Goal: Information Seeking & Learning: Learn about a topic

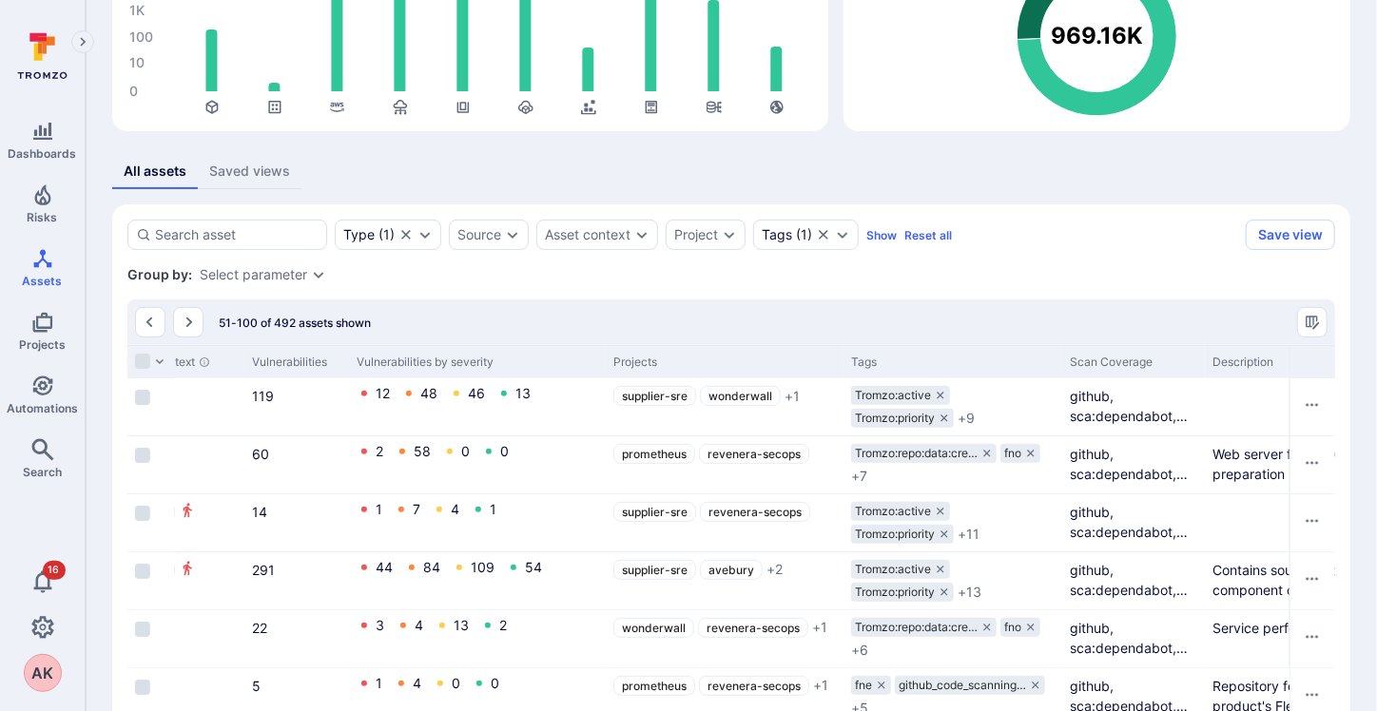
scroll to position [209, 0]
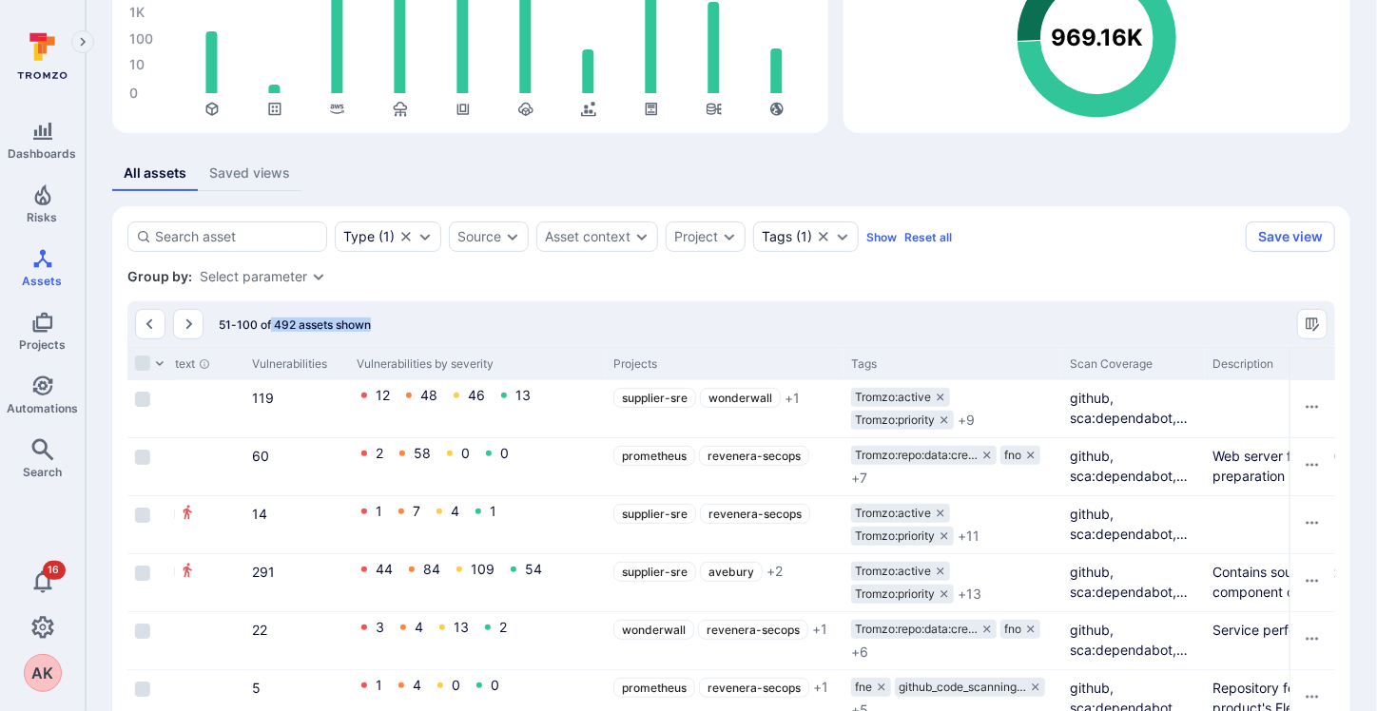
drag, startPoint x: 270, startPoint y: 322, endPoint x: 376, endPoint y: 317, distance: 105.7
click at [376, 317] on div "51-100 of 492 assets shown" at bounding box center [731, 324] width 1208 height 46
drag, startPoint x: 612, startPoint y: 361, endPoint x: 653, endPoint y: 361, distance: 40.9
click at [653, 361] on div "Projects" at bounding box center [724, 364] width 223 height 17
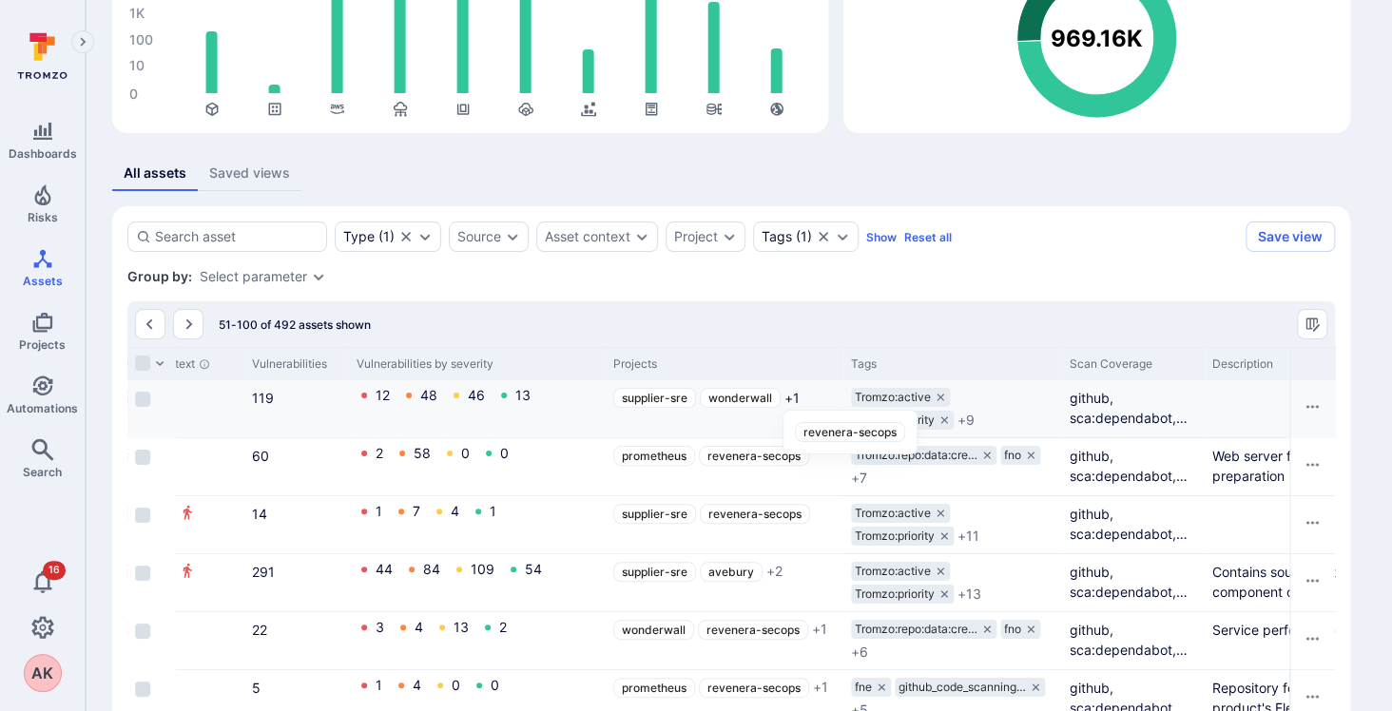
click at [788, 396] on span "+ 1" at bounding box center [792, 398] width 15 height 20
click at [794, 401] on span "+ 1" at bounding box center [792, 398] width 15 height 20
click at [797, 398] on span "+ 1" at bounding box center [792, 398] width 15 height 20
click at [787, 395] on span "+ 1" at bounding box center [792, 398] width 15 height 20
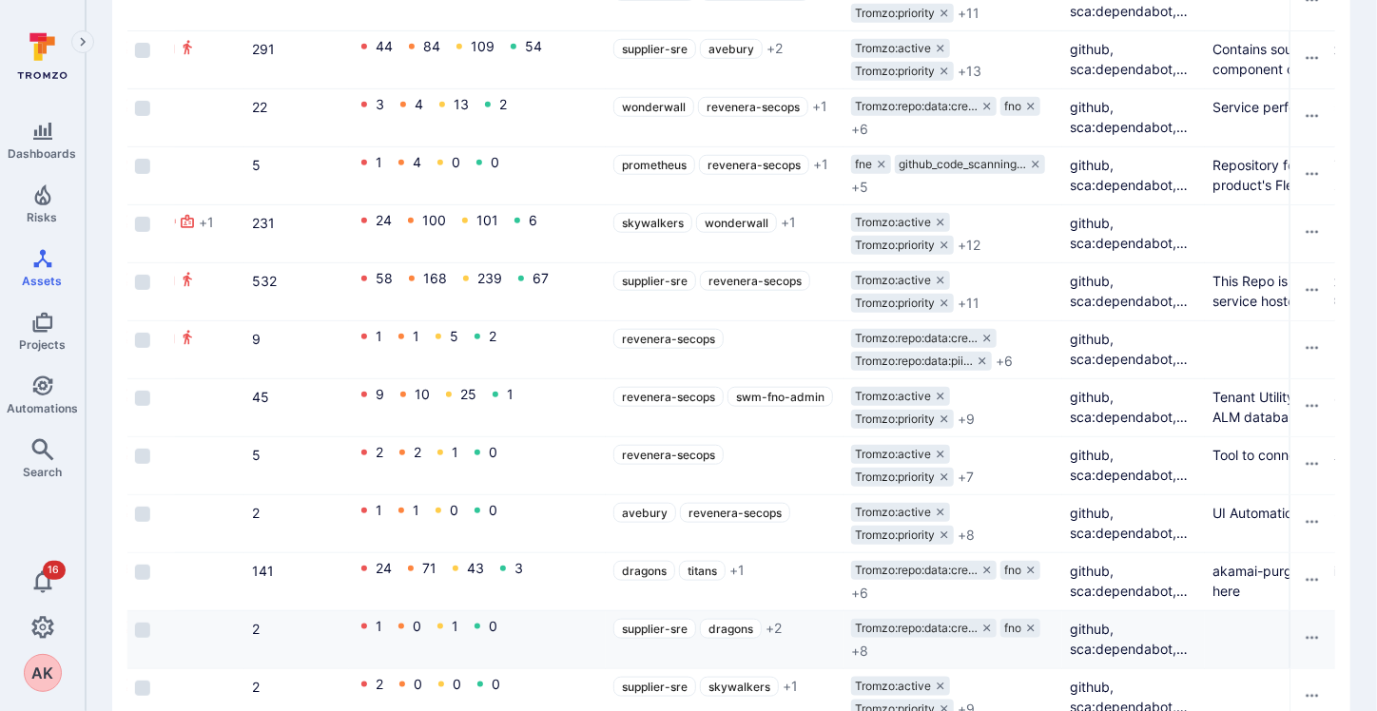
scroll to position [970, 0]
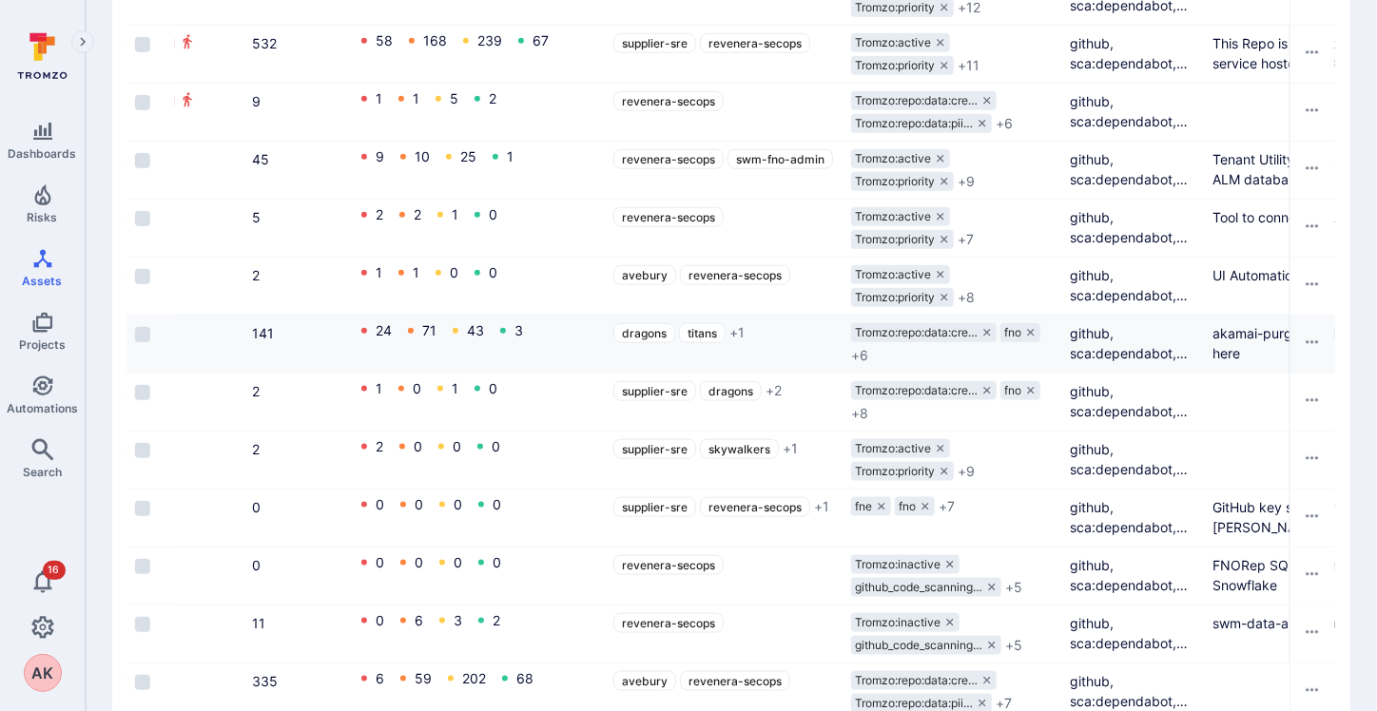
click at [748, 331] on div "dragons titans + 1" at bounding box center [724, 333] width 223 height 20
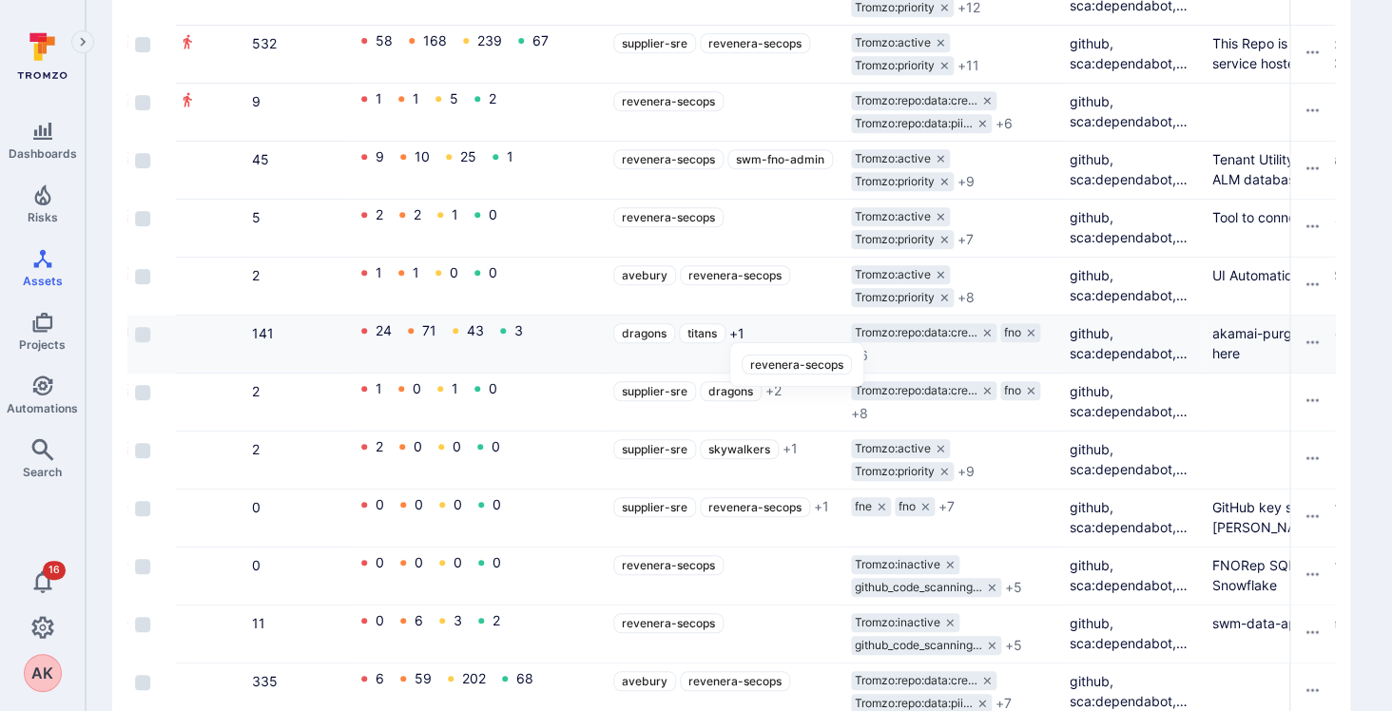
click at [742, 329] on span "+ 1" at bounding box center [736, 333] width 15 height 20
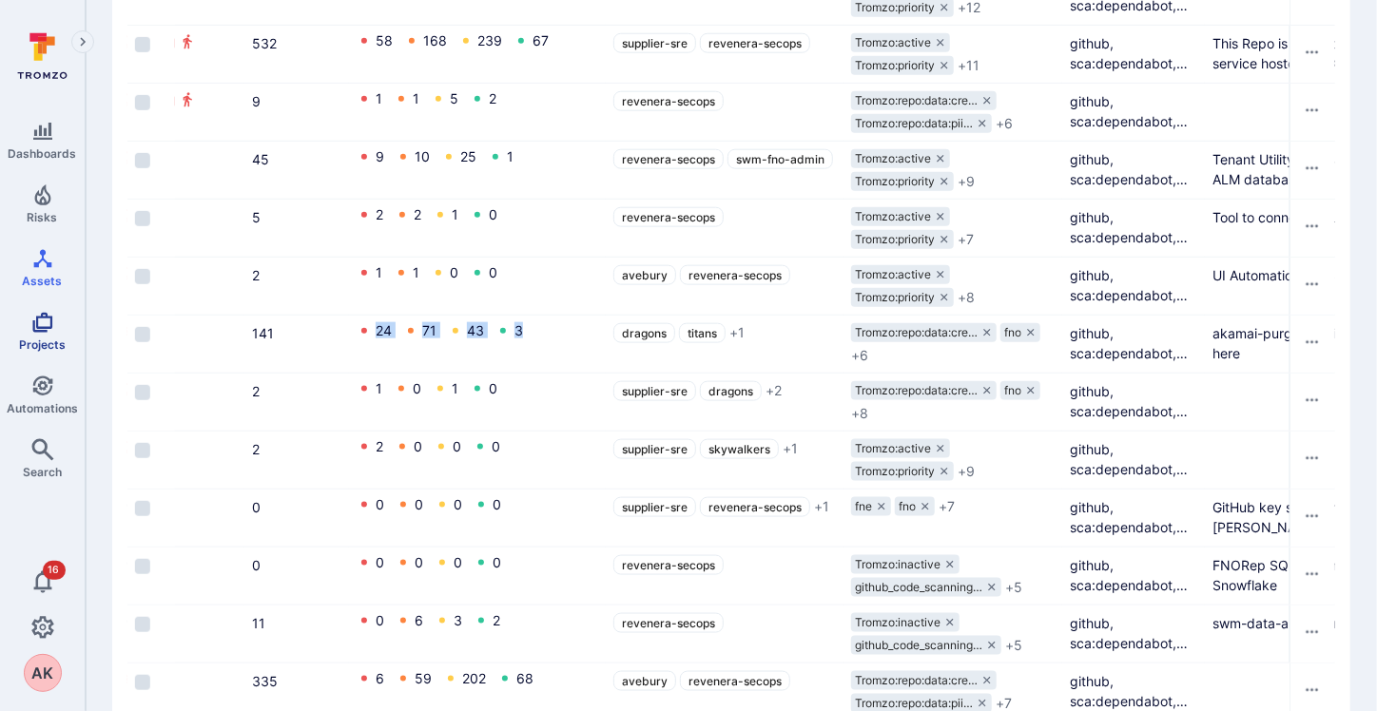
scroll to position [0, 0]
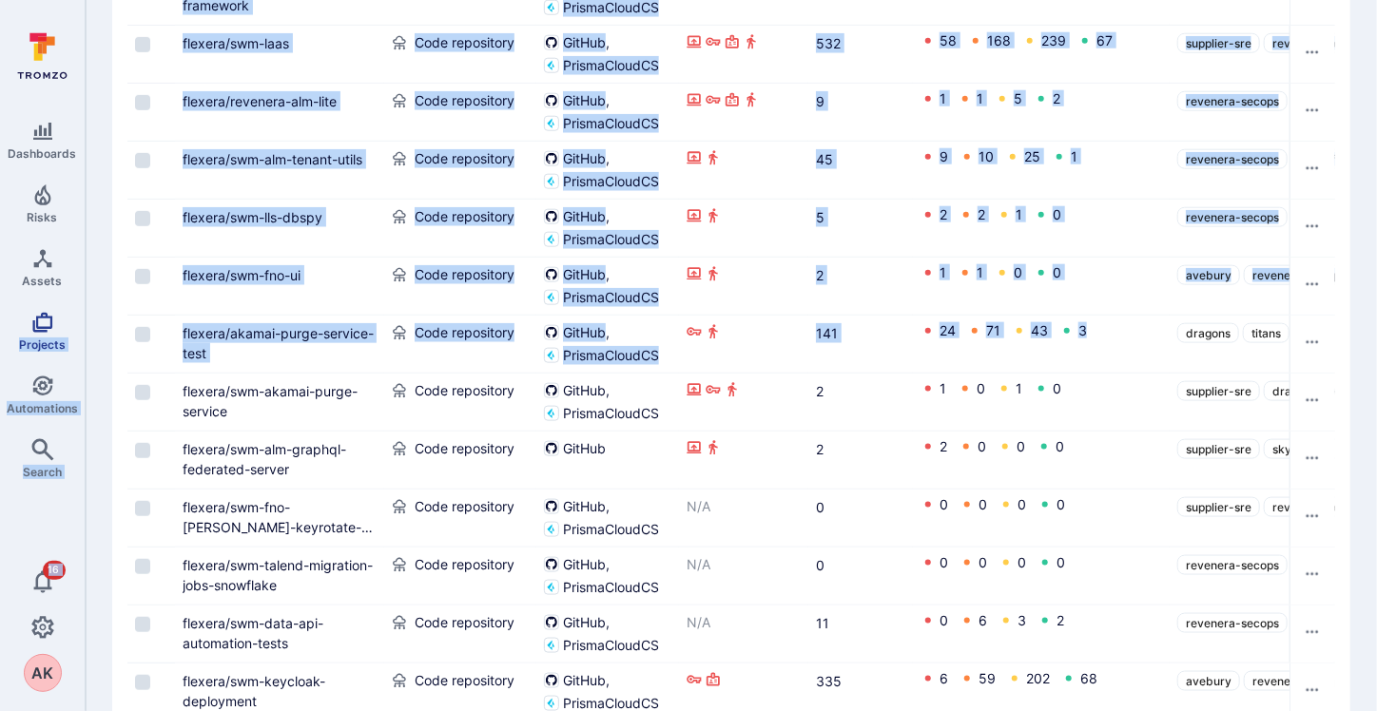
drag, startPoint x: 550, startPoint y: 324, endPoint x: 0, endPoint y: 338, distance: 549.9
click at [256, 356] on div "flexera/akamai-purge-service-test" at bounding box center [280, 343] width 194 height 40
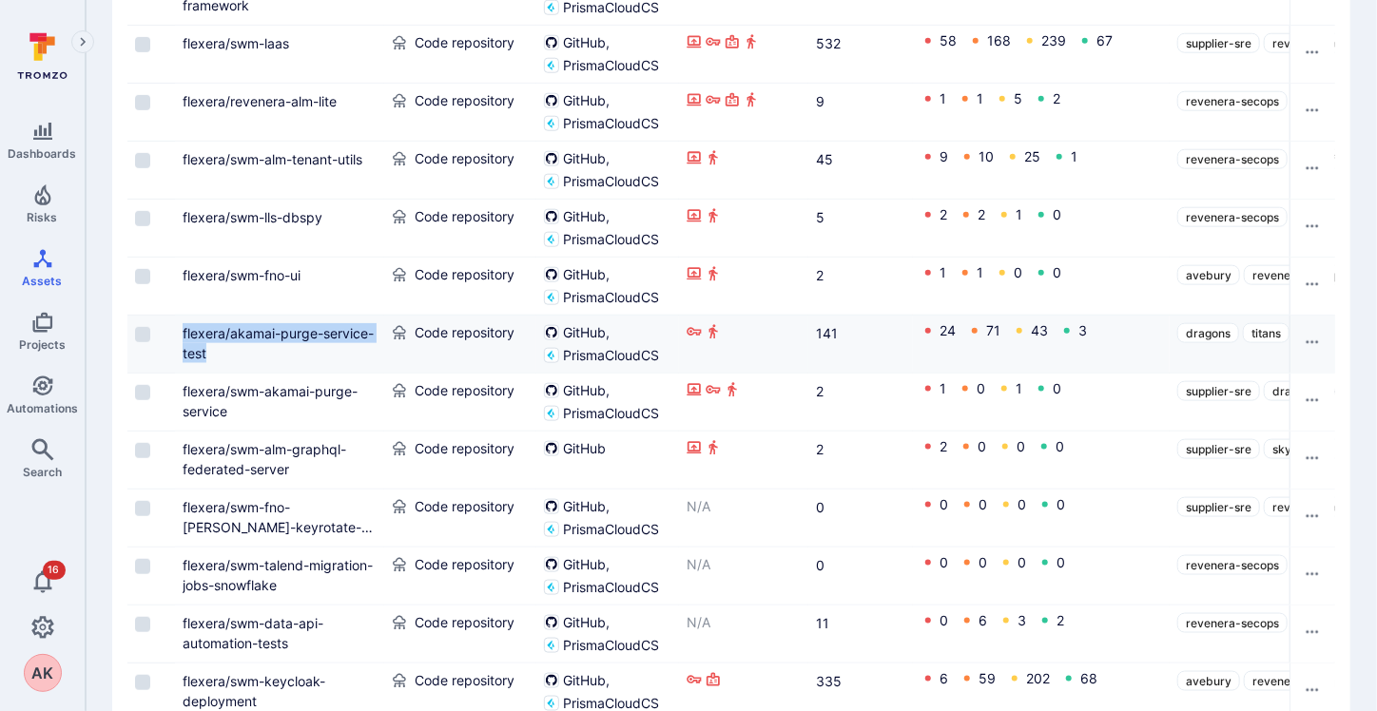
drag, startPoint x: 222, startPoint y: 351, endPoint x: 179, endPoint y: 331, distance: 47.2
click at [179, 331] on div "flexera/akamai-purge-service-test" at bounding box center [279, 344] width 209 height 57
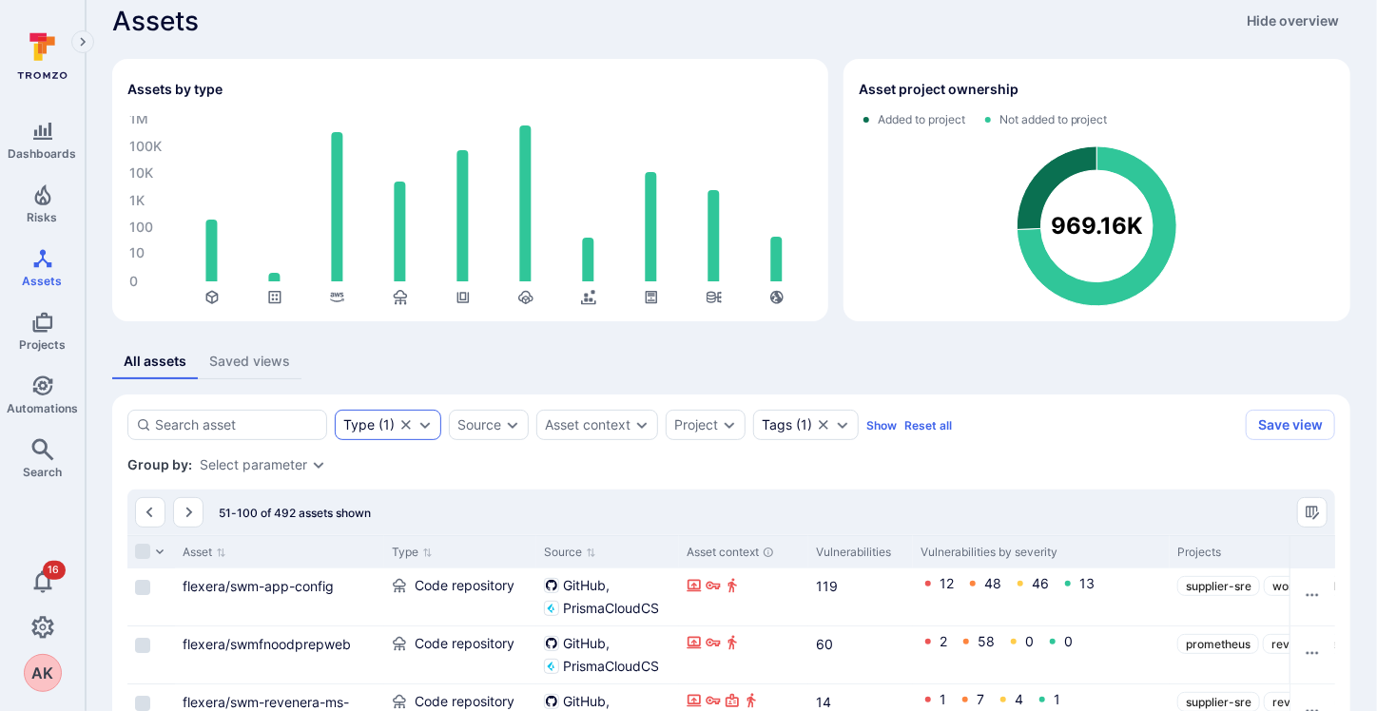
scroll to position [20, 0]
drag, startPoint x: 275, startPoint y: 512, endPoint x: 380, endPoint y: 515, distance: 105.6
click at [380, 515] on div "51-100 of 492 assets shown" at bounding box center [731, 514] width 1208 height 46
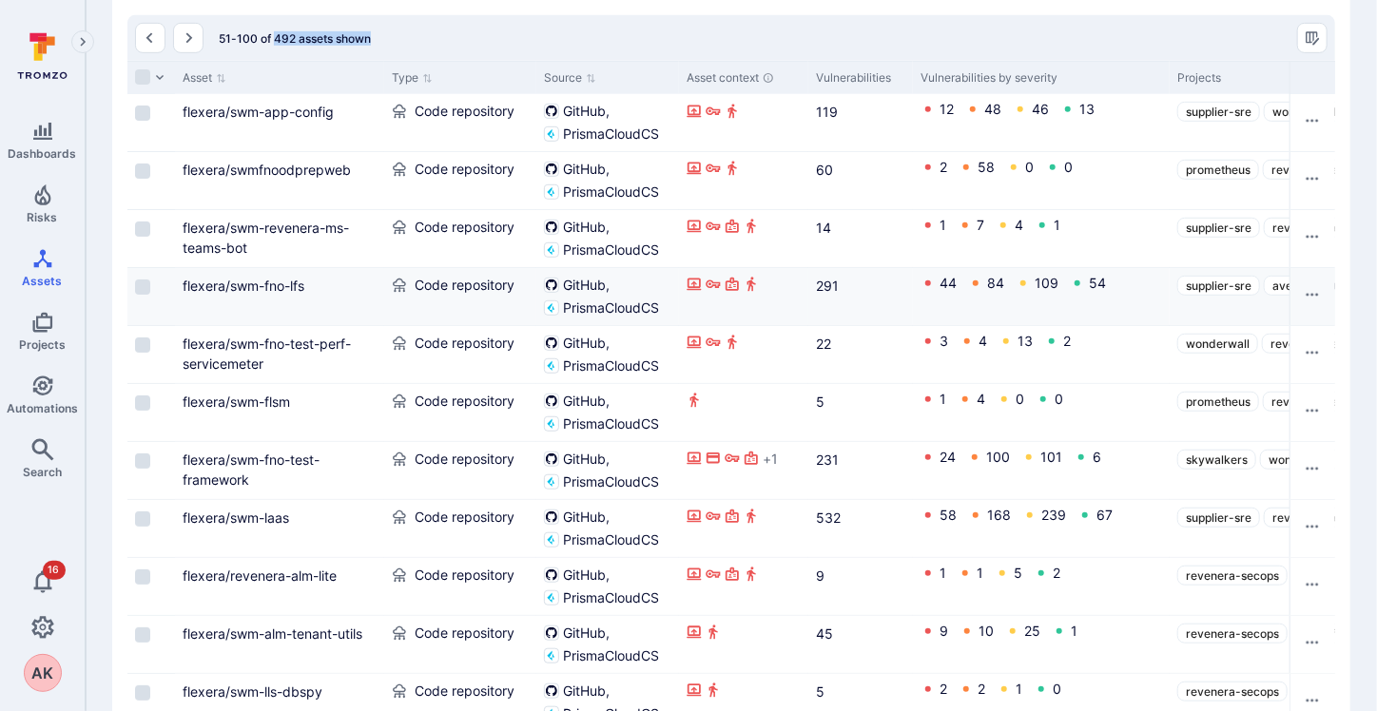
scroll to position [400, 0]
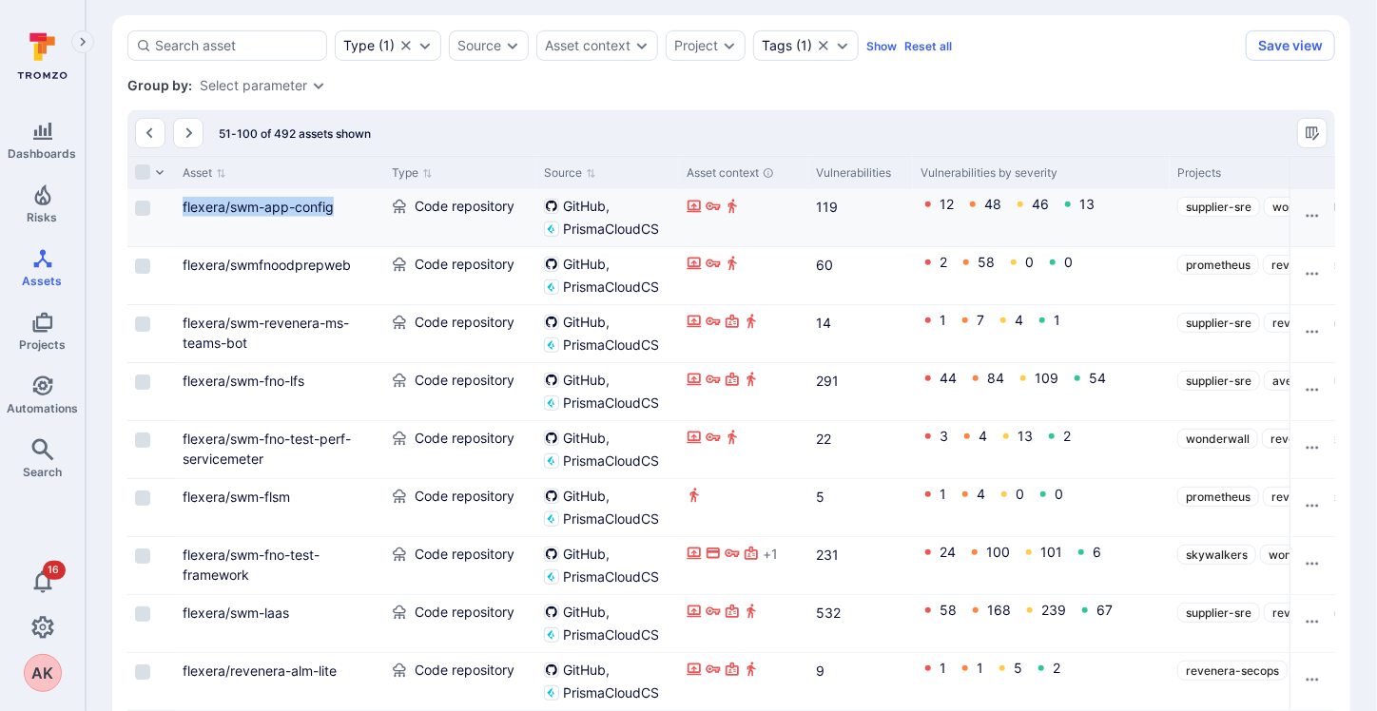
drag, startPoint x: 350, startPoint y: 207, endPoint x: 168, endPoint y: 211, distance: 181.7
drag, startPoint x: 273, startPoint y: 137, endPoint x: 383, endPoint y: 137, distance: 110.3
click at [383, 137] on div "51-100 of 492 assets shown" at bounding box center [731, 133] width 1208 height 46
click at [350, 130] on span "51-100 of 492 assets shown" at bounding box center [295, 133] width 152 height 14
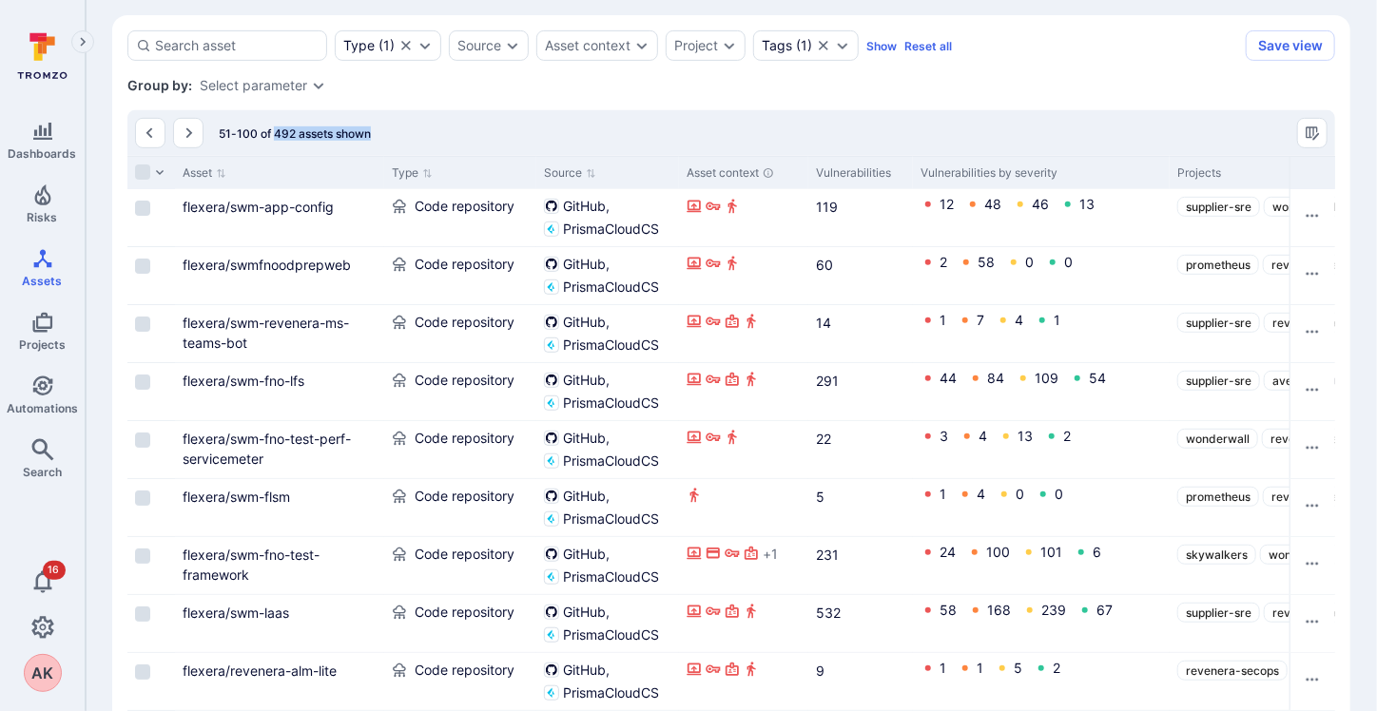
drag, startPoint x: 377, startPoint y: 134, endPoint x: 273, endPoint y: 134, distance: 103.7
click at [273, 134] on div "51-100 of 492 assets shown" at bounding box center [731, 133] width 1208 height 46
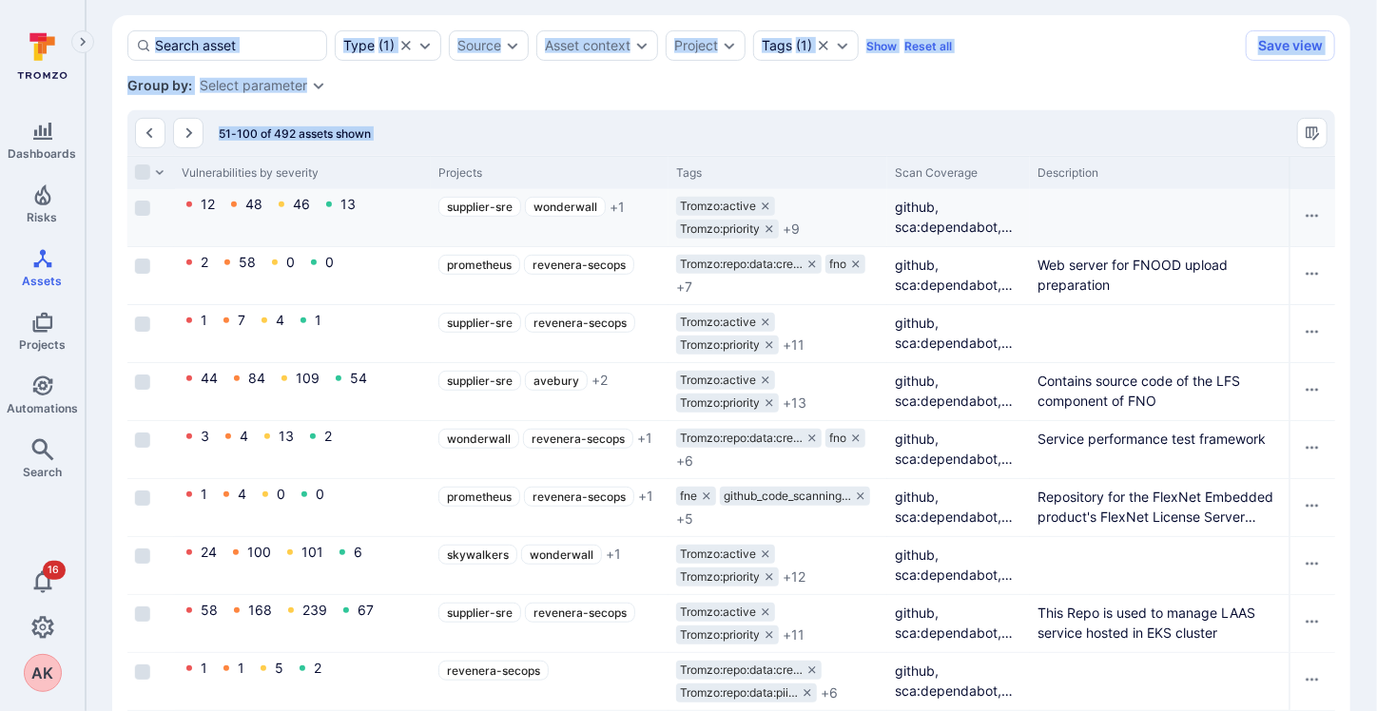
scroll to position [0, 471]
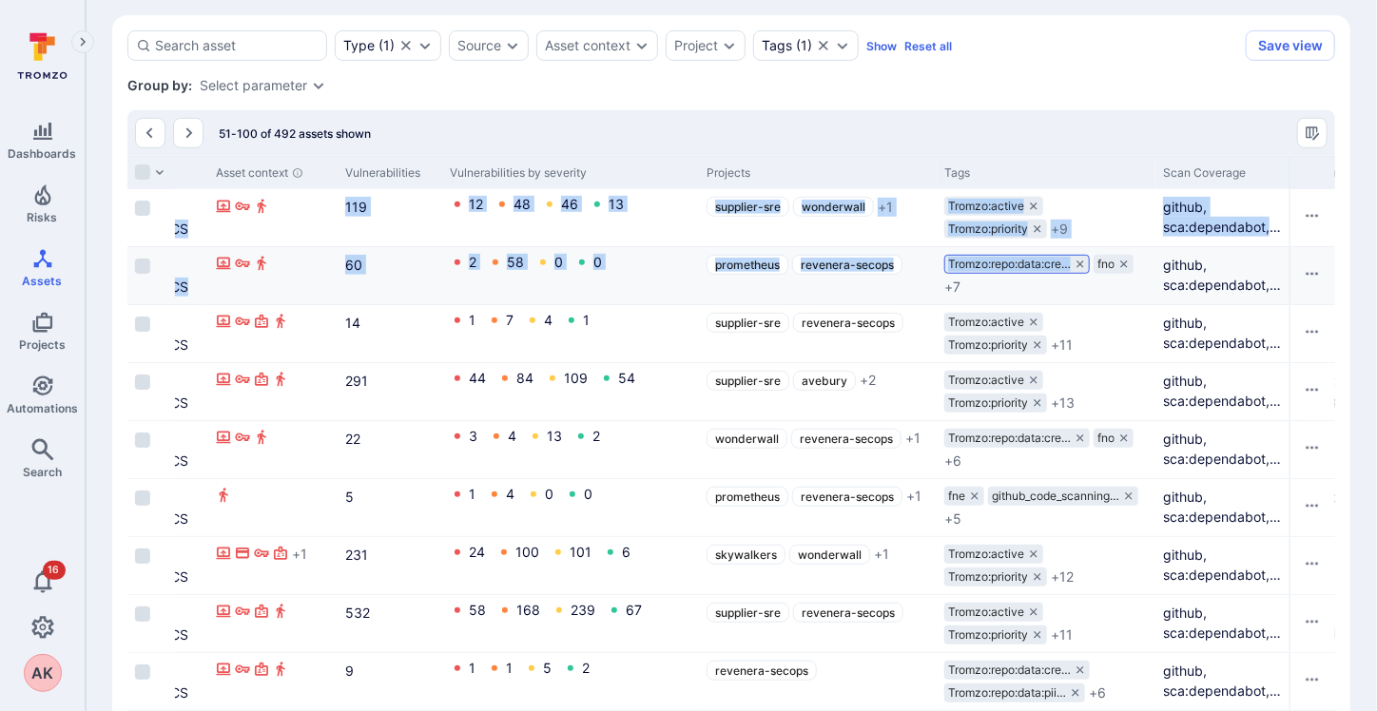
drag, startPoint x: 566, startPoint y: 205, endPoint x: 1071, endPoint y: 262, distance: 508.2
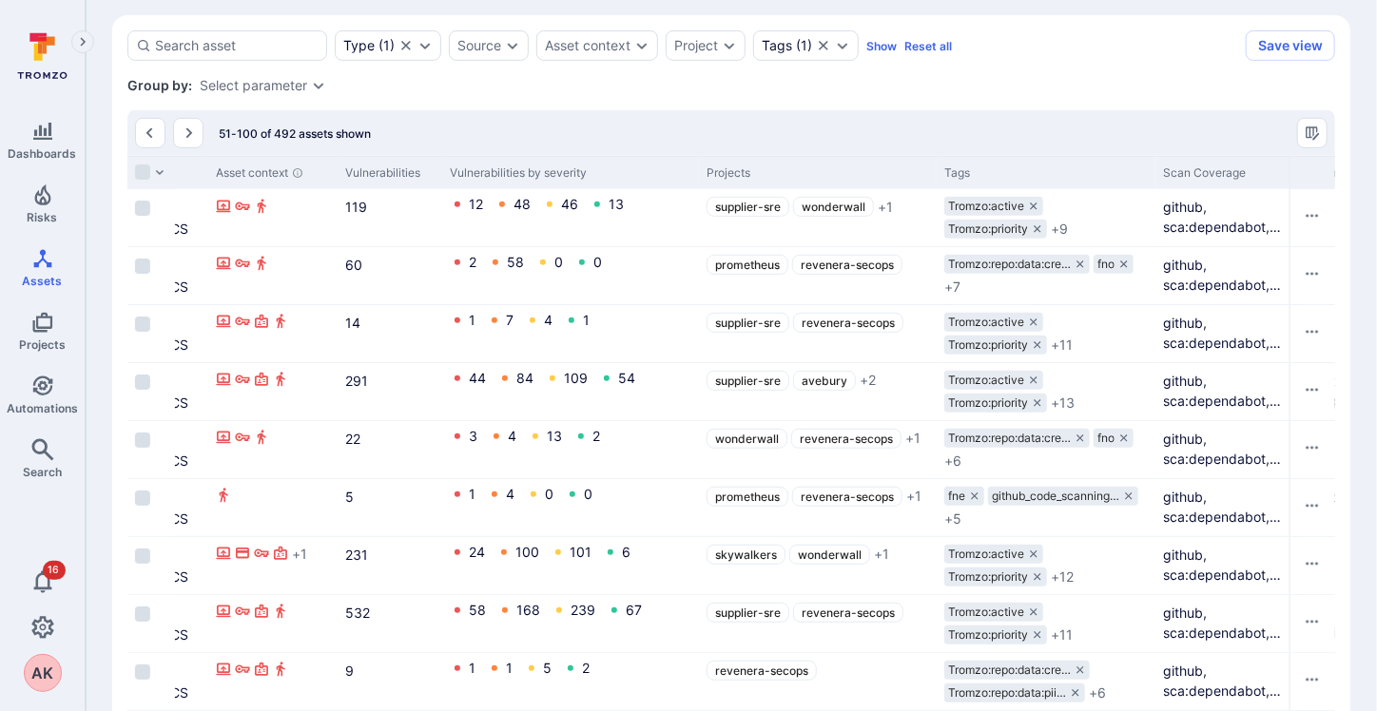
click at [930, 126] on div "51-100 of 492 assets shown" at bounding box center [731, 133] width 1208 height 46
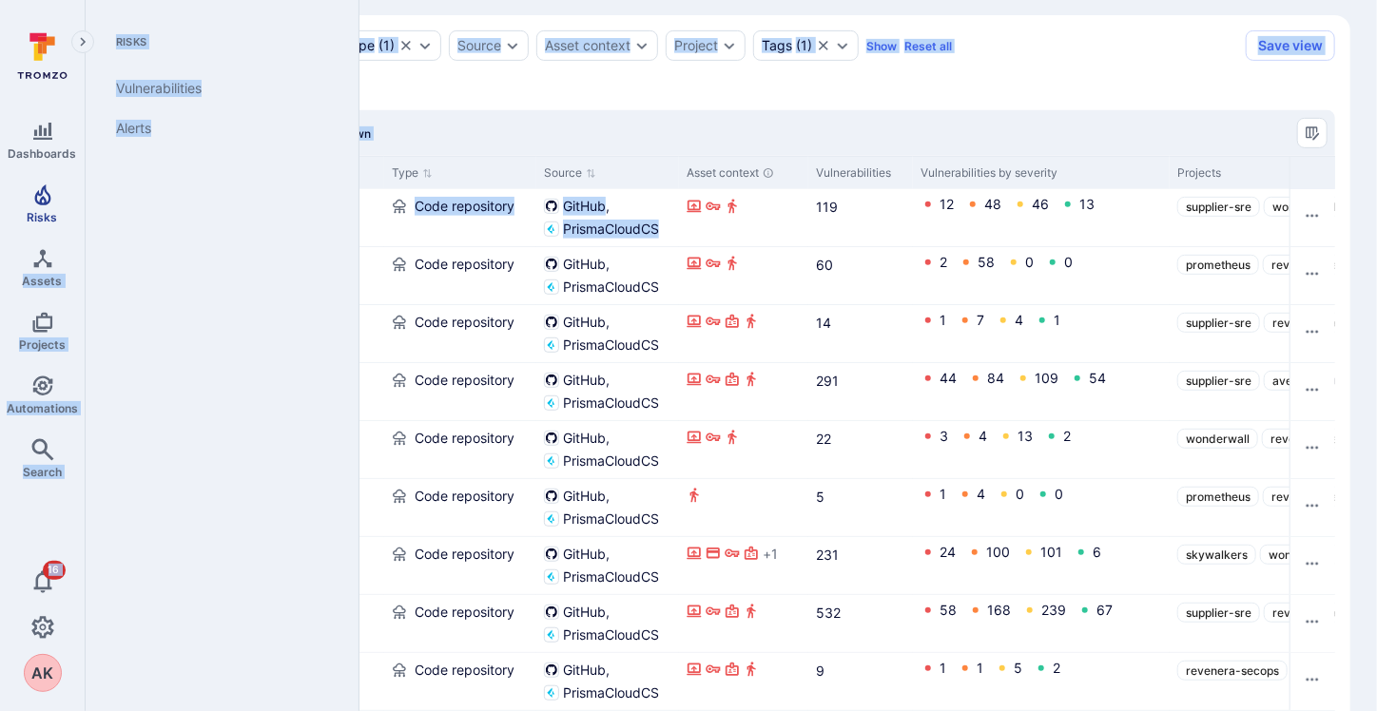
drag, startPoint x: 295, startPoint y: 202, endPoint x: 75, endPoint y: 198, distance: 219.7
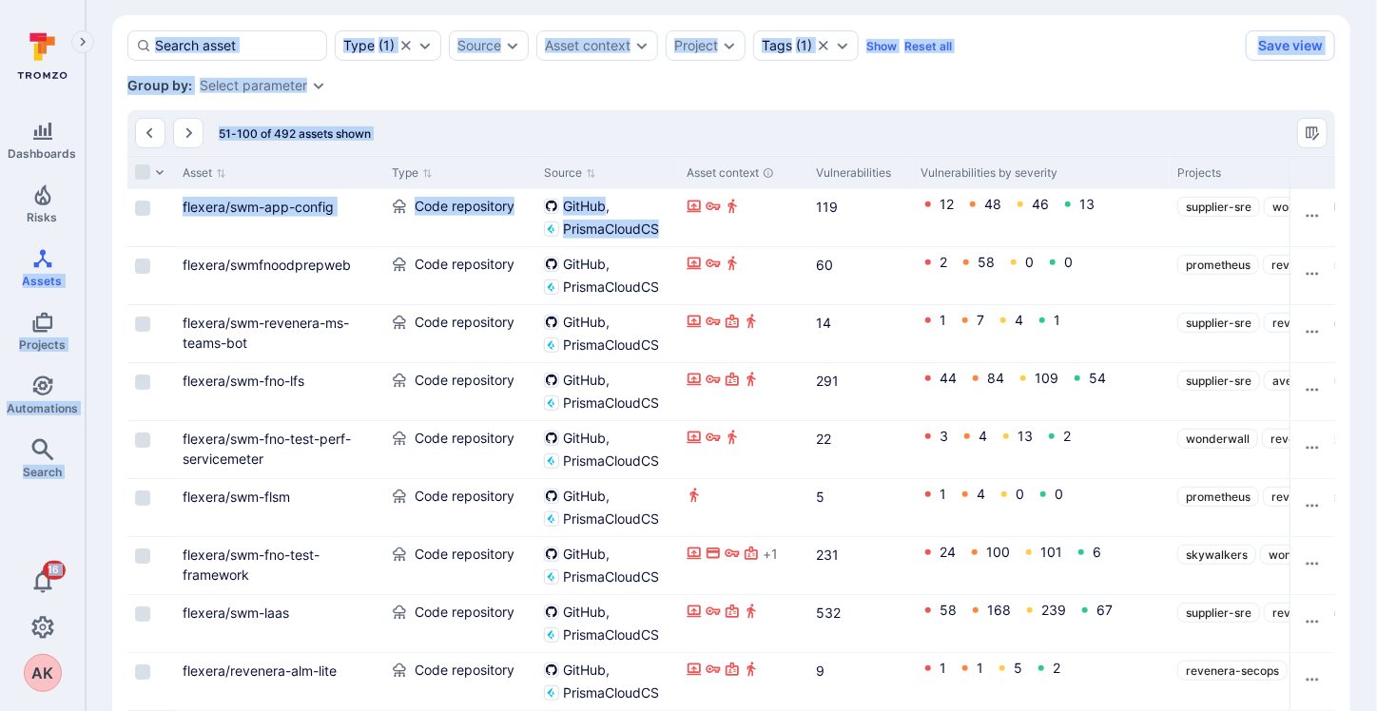
click at [687, 125] on div "51-100 of 492 assets shown" at bounding box center [731, 133] width 1208 height 46
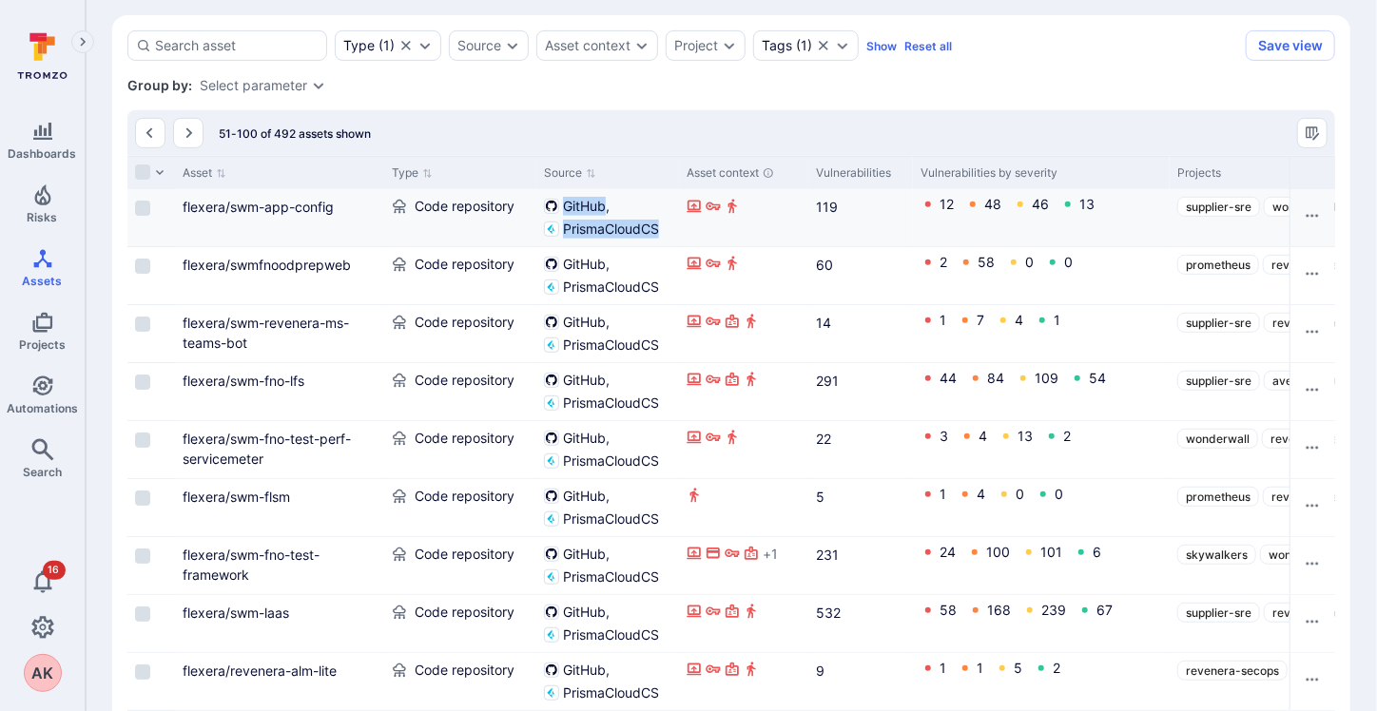
drag, startPoint x: 663, startPoint y: 228, endPoint x: 560, endPoint y: 203, distance: 105.9
click at [560, 203] on div "GitHub PrismaCloudCS" at bounding box center [607, 218] width 127 height 42
drag, startPoint x: 1249, startPoint y: 289, endPoint x: 1085, endPoint y: 299, distance: 163.9
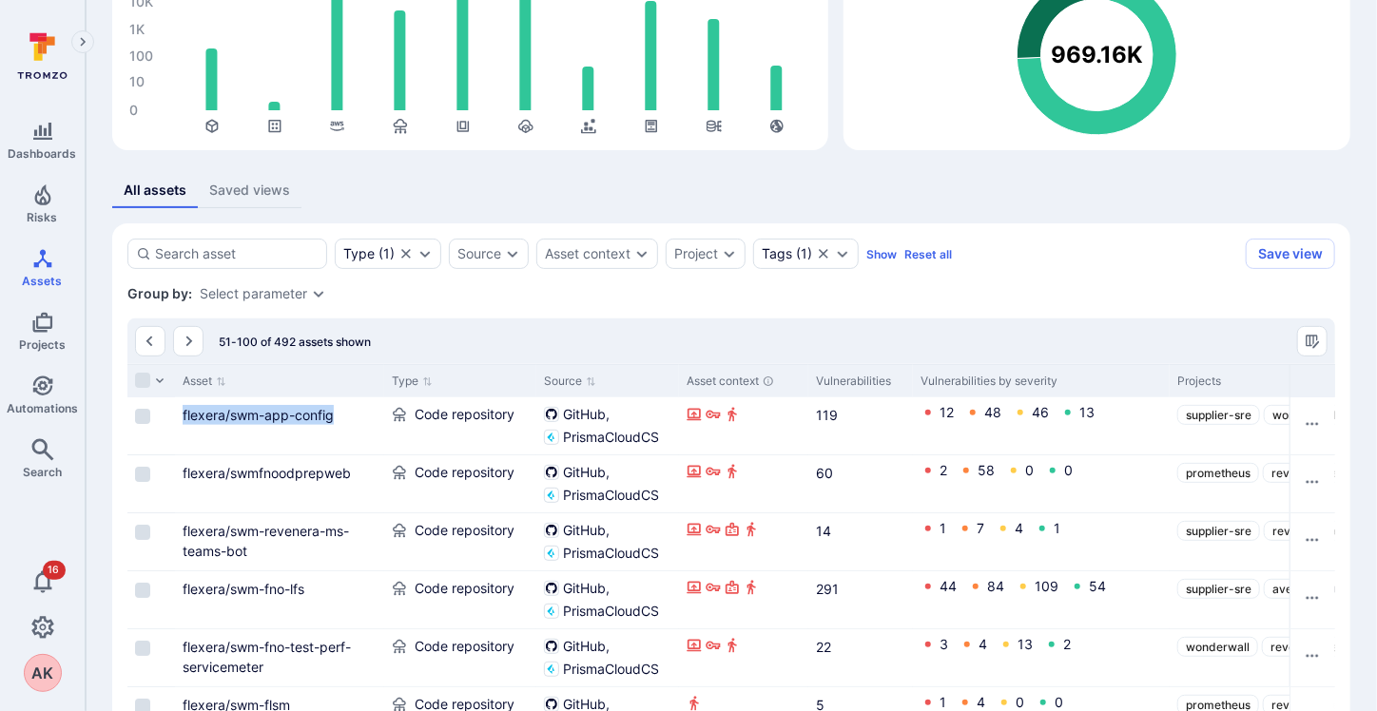
drag, startPoint x: 274, startPoint y: 416, endPoint x: 114, endPoint y: 413, distance: 159.8
drag, startPoint x: 1260, startPoint y: 382, endPoint x: 1208, endPoint y: 383, distance: 52.3
click at [1210, 383] on div "Projects" at bounding box center [1288, 381] width 223 height 17
click at [1185, 380] on div "Projects" at bounding box center [1288, 381] width 223 height 17
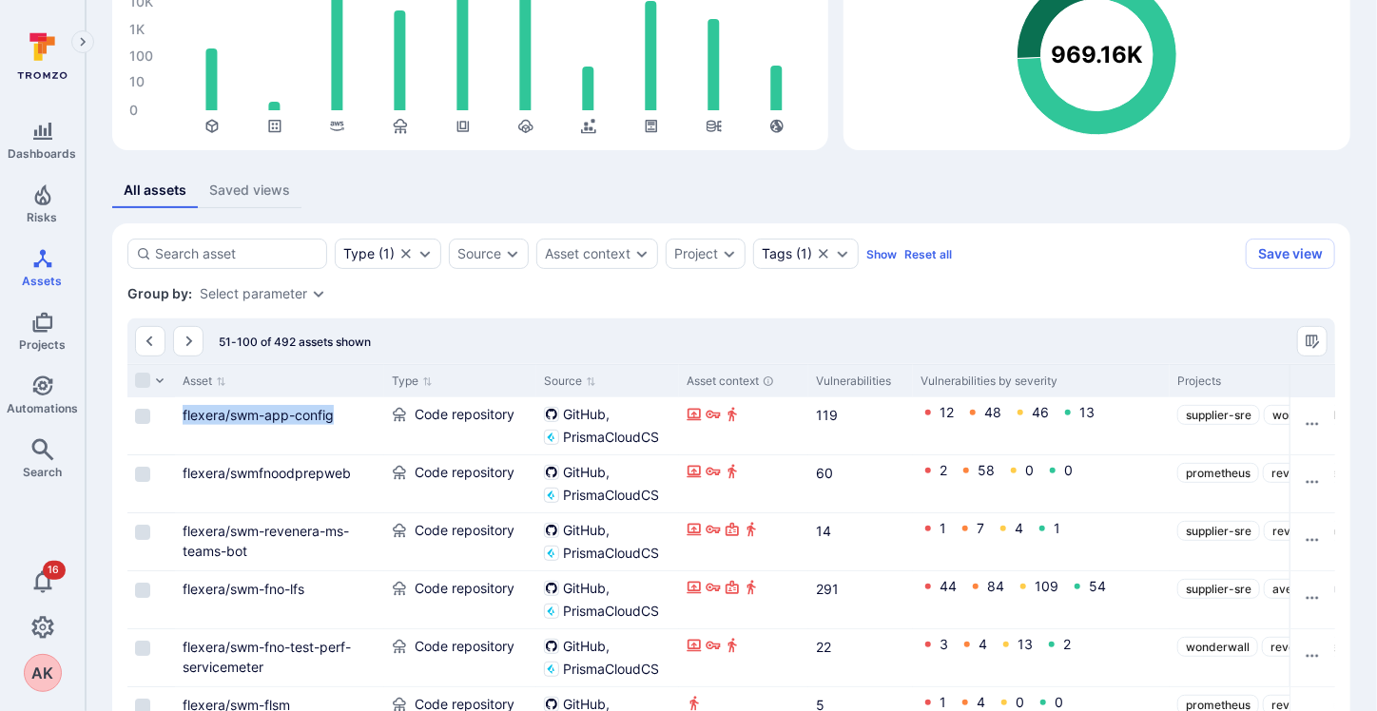
click at [1185, 380] on div "Projects" at bounding box center [1288, 381] width 223 height 17
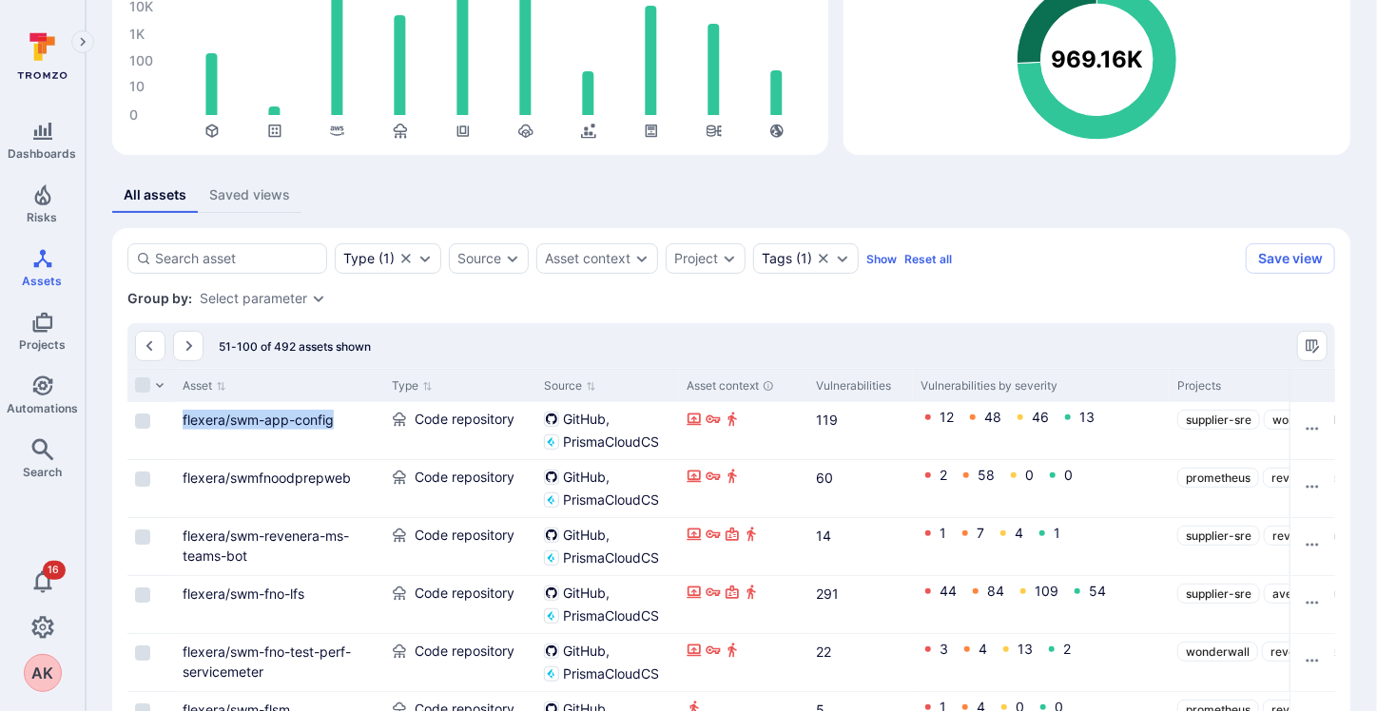
scroll to position [97, 0]
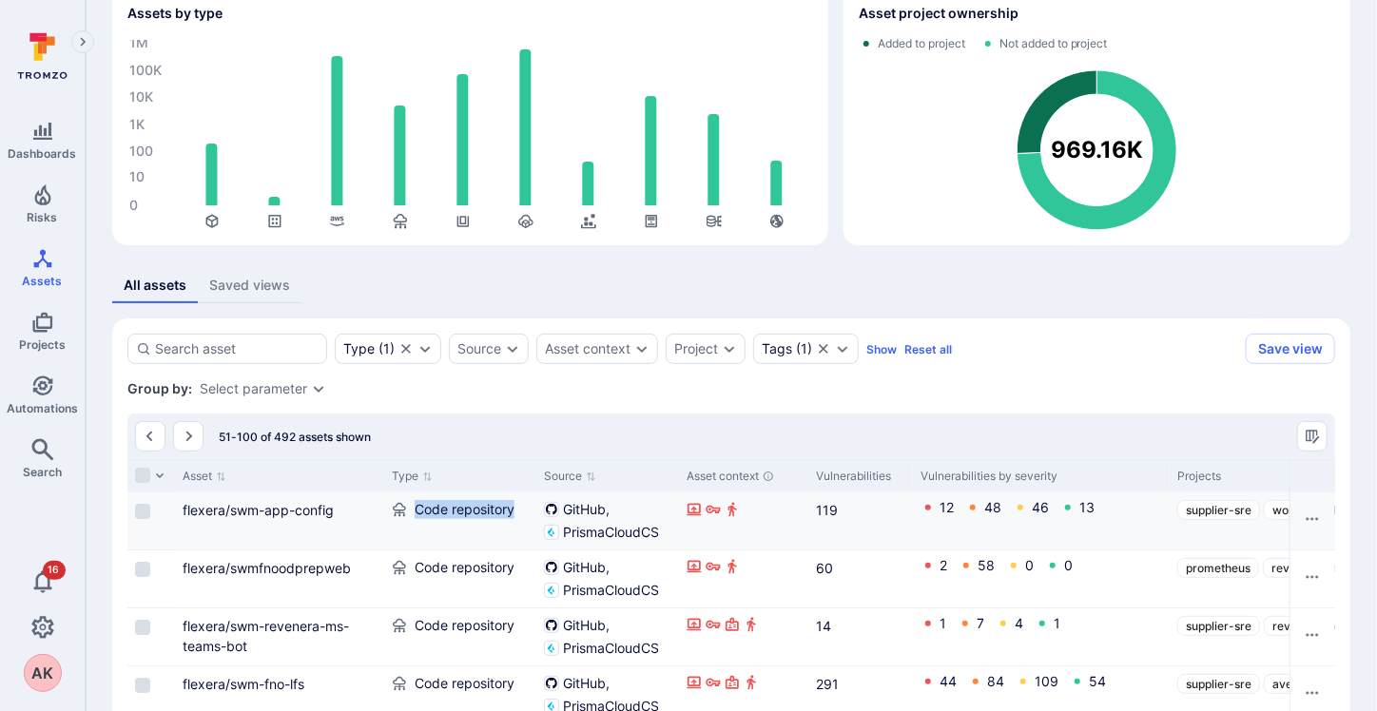
drag, startPoint x: 414, startPoint y: 511, endPoint x: 533, endPoint y: 505, distance: 119.0
click at [533, 505] on div "Code repository" at bounding box center [460, 521] width 152 height 57
drag, startPoint x: 1177, startPoint y: 476, endPoint x: 1169, endPoint y: 502, distance: 28.0
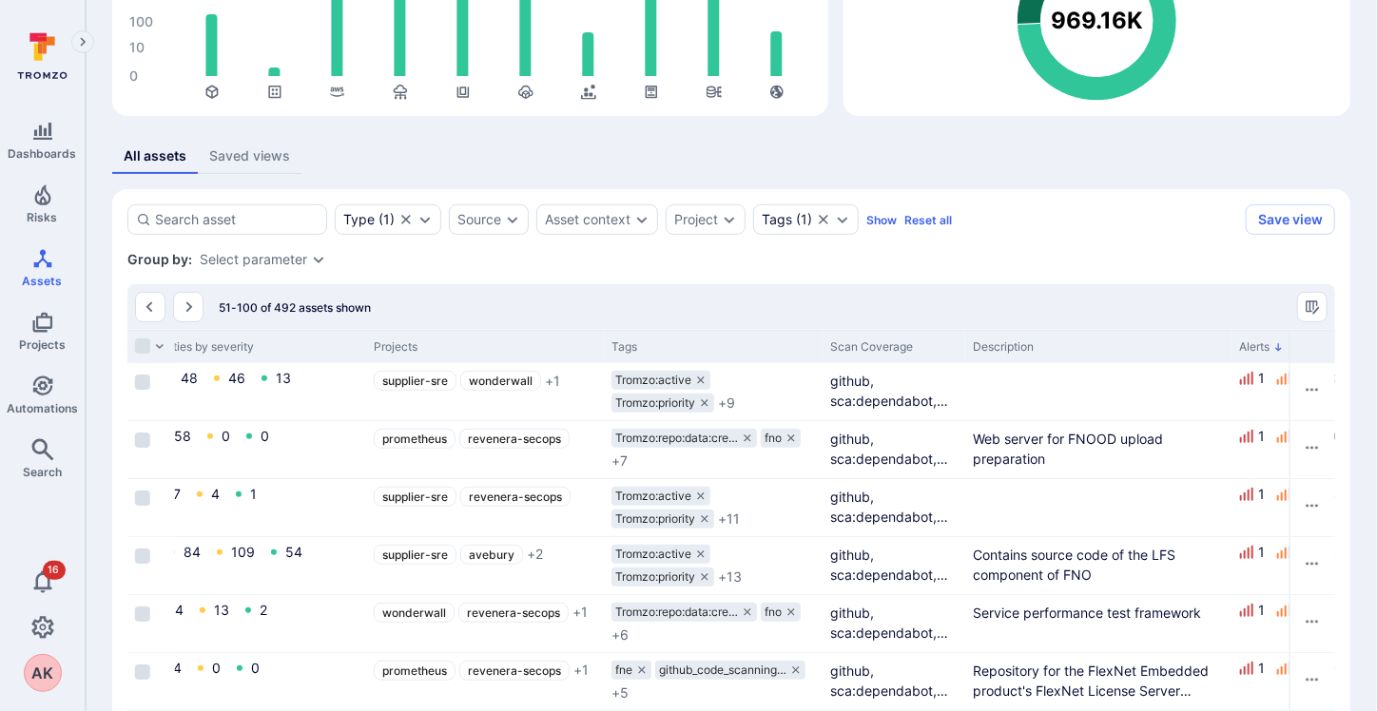
scroll to position [188, 0]
